Goal: Find specific page/section

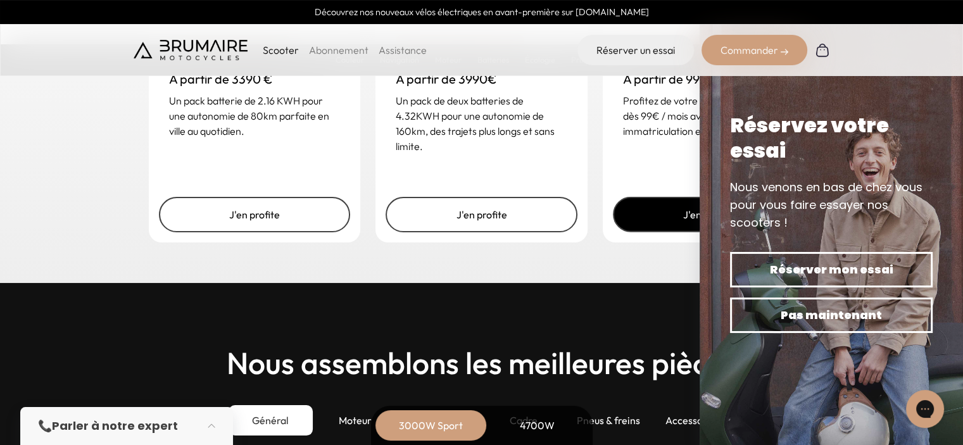
scroll to position [3038, 0]
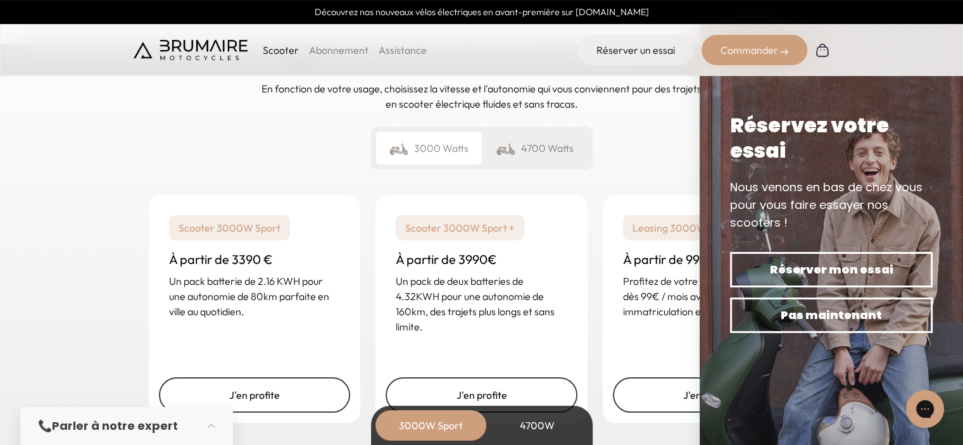
click at [901, 60] on div "Scooter Abonnement Assistance Réserver un essai Commander" at bounding box center [481, 50] width 963 height 52
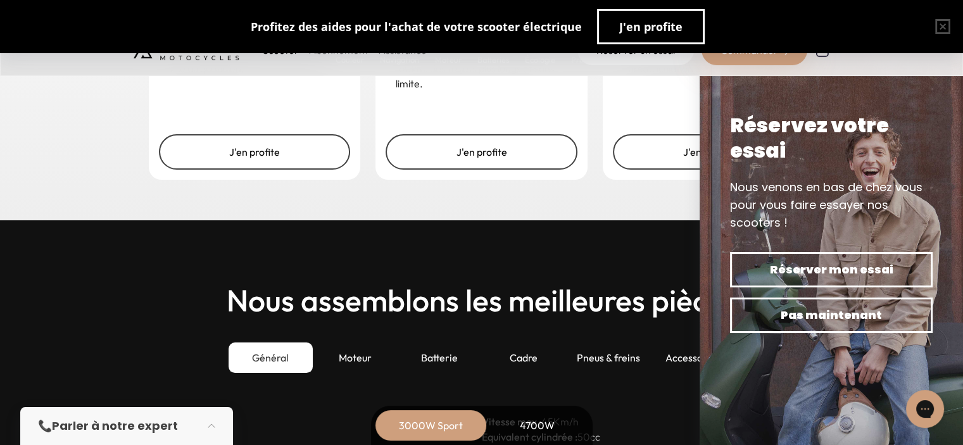
scroll to position [3291, 0]
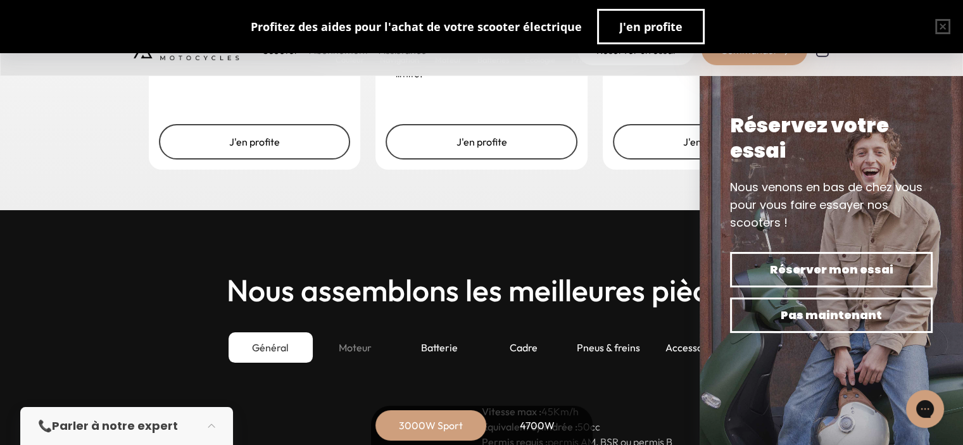
click at [365, 344] on div "Moteur" at bounding box center [355, 347] width 84 height 30
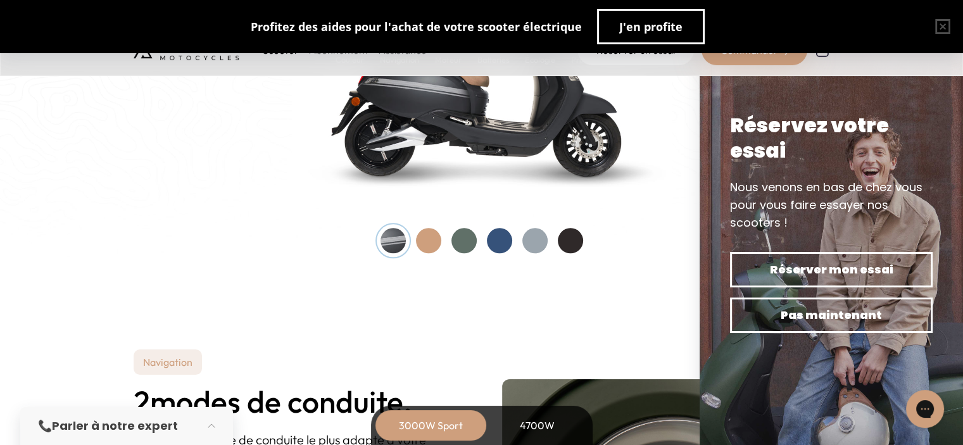
scroll to position [1329, 0]
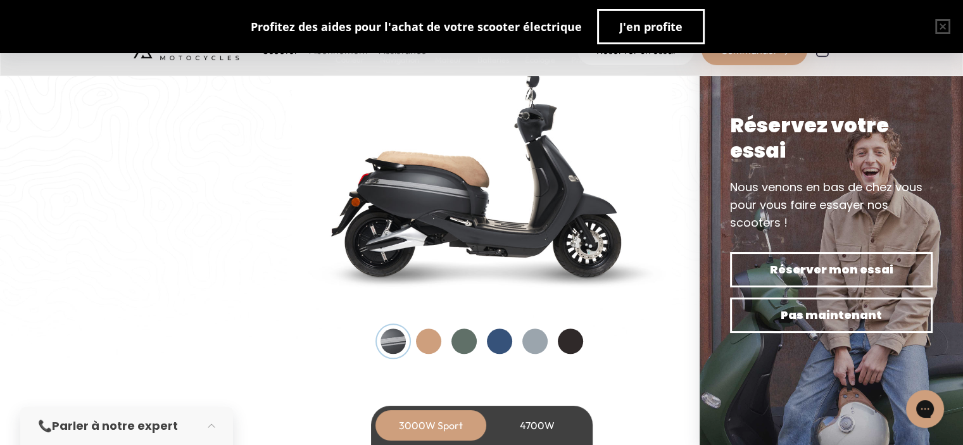
click at [420, 342] on div at bounding box center [428, 340] width 25 height 25
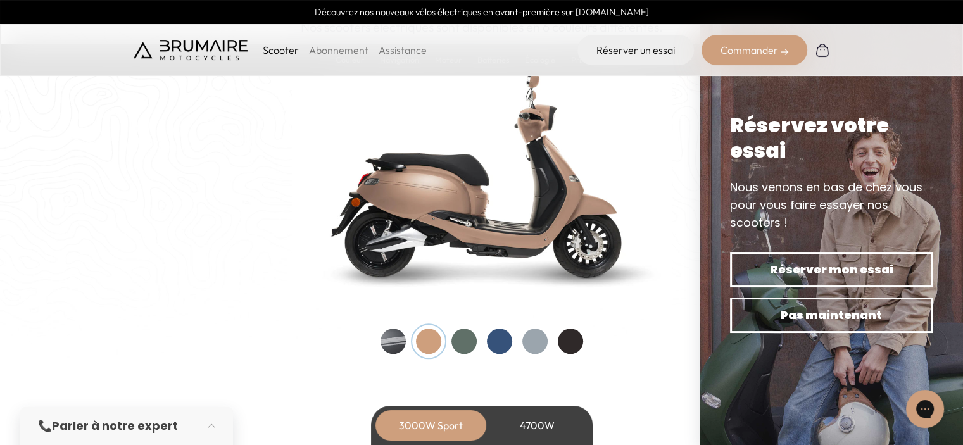
click at [463, 340] on div at bounding box center [463, 340] width 25 height 25
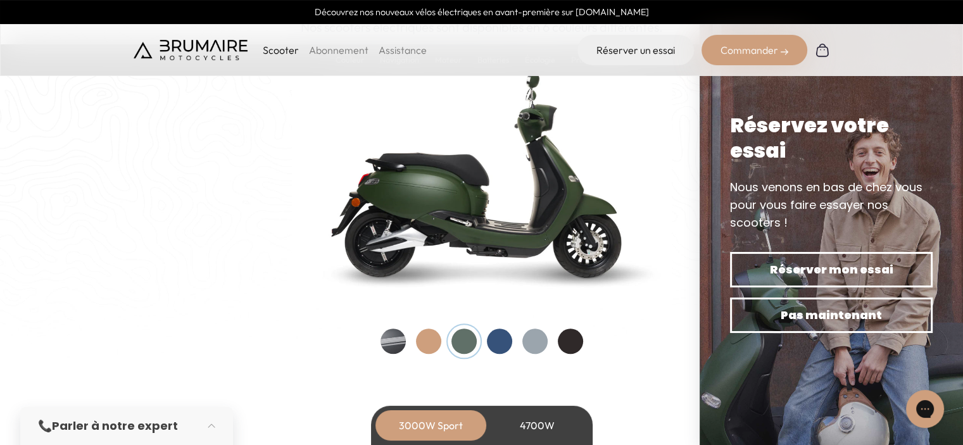
click at [494, 341] on div at bounding box center [499, 340] width 25 height 25
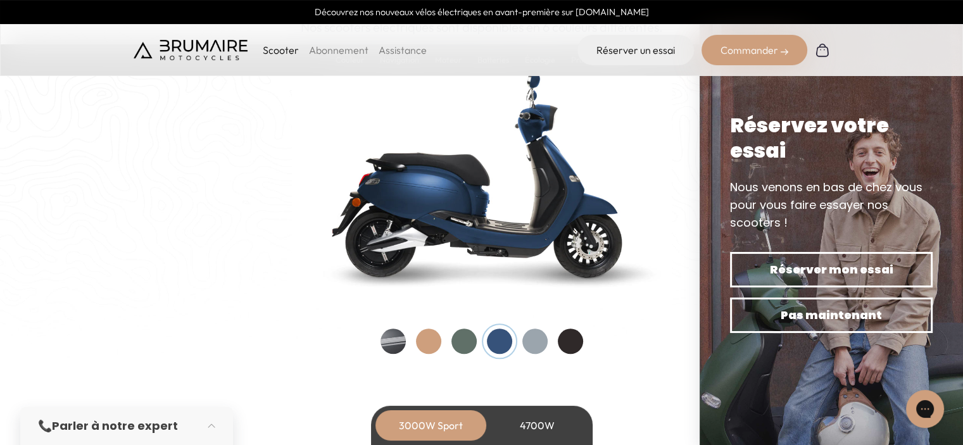
click at [529, 339] on div at bounding box center [534, 340] width 25 height 25
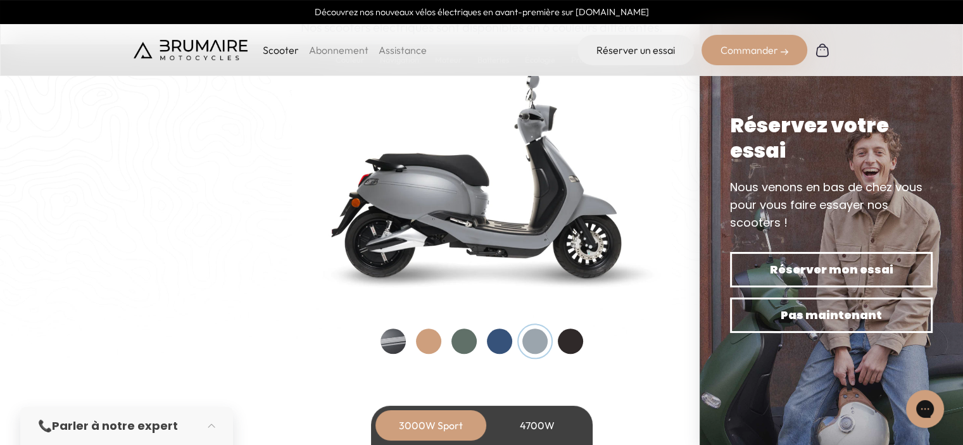
click at [570, 337] on div at bounding box center [570, 340] width 25 height 25
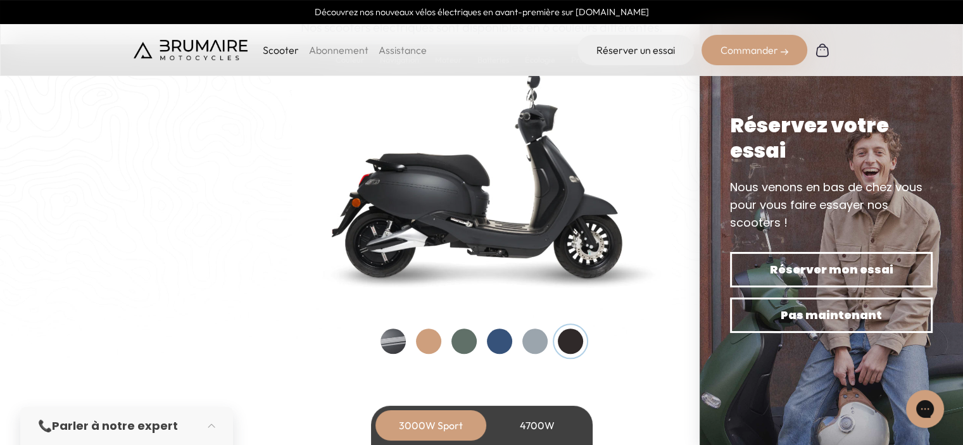
click at [394, 339] on div at bounding box center [392, 340] width 25 height 25
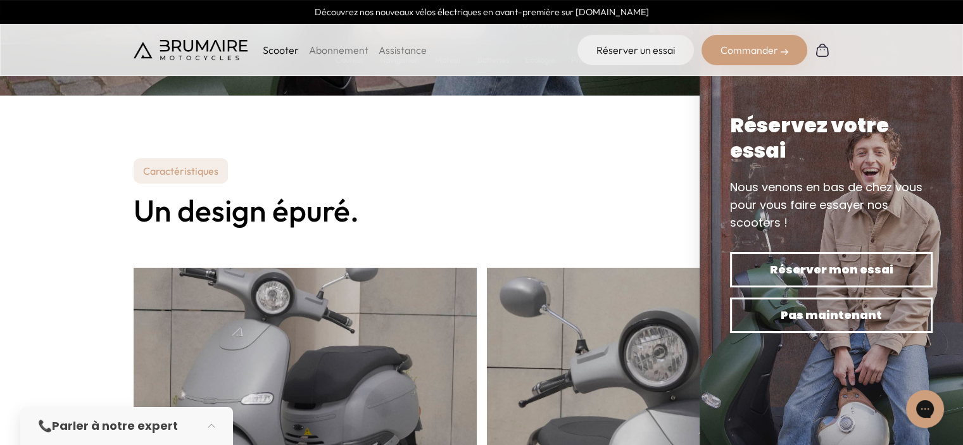
scroll to position [0, 0]
